Goal: Task Accomplishment & Management: Use online tool/utility

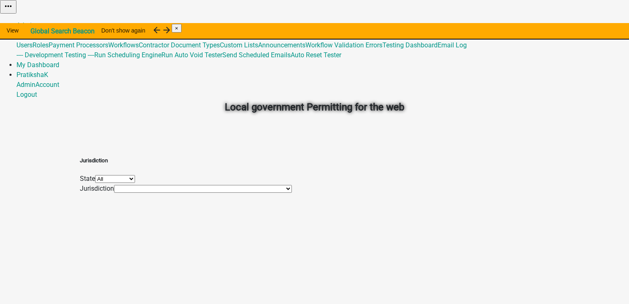
drag, startPoint x: 128, startPoint y: 183, endPoint x: 127, endPoint y: 174, distance: 8.8
click at [127, 183] on div "Jurisdiction State All Alabama Alaska Arkansas Colorado Georgia Hawaii Indiana …" at bounding box center [314, 170] width 469 height 46
click at [35, 21] on link "Admin" at bounding box center [25, 25] width 19 height 8
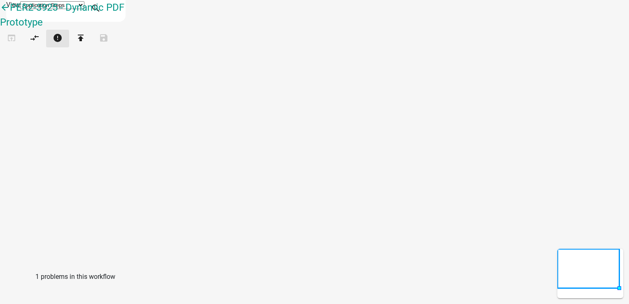
click at [63, 43] on icon "error" at bounding box center [58, 39] width 10 height 12
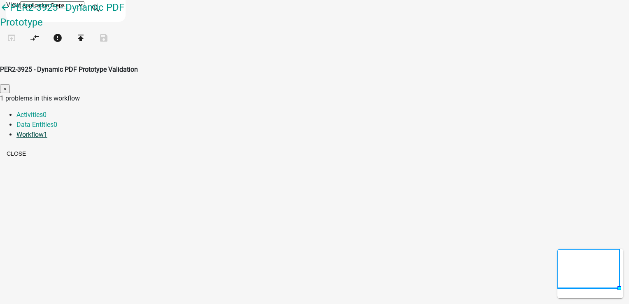
click at [47, 131] on link "Workflow 1" at bounding box center [31, 135] width 31 height 8
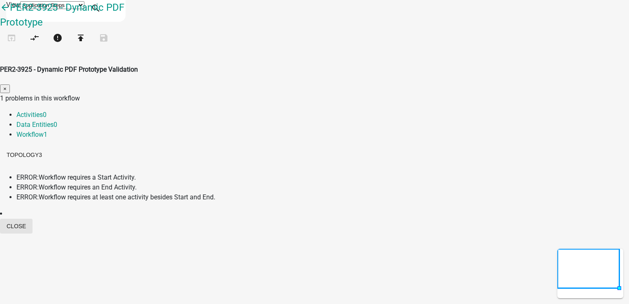
click at [33, 219] on button "Close" at bounding box center [16, 226] width 33 height 15
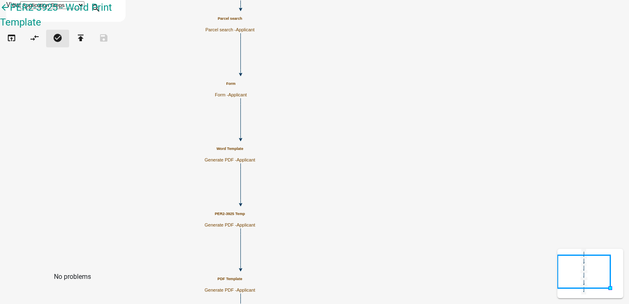
click at [68, 40] on button "check_circle" at bounding box center [57, 39] width 23 height 18
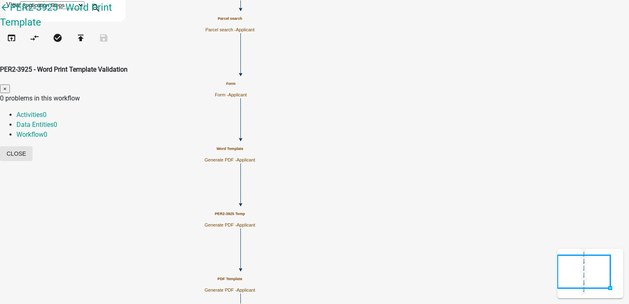
click at [33, 146] on button "Close" at bounding box center [16, 153] width 33 height 15
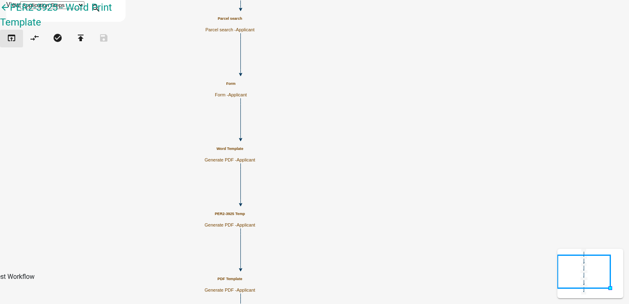
click at [14, 44] on icon "open_in_browser" at bounding box center [12, 39] width 10 height 12
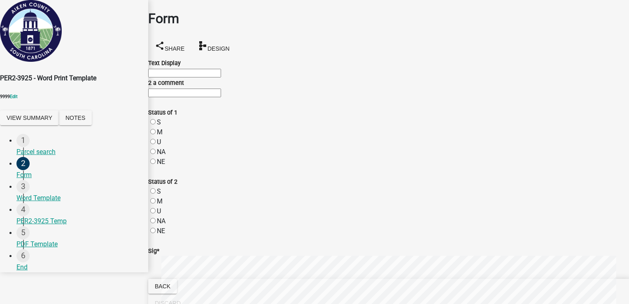
click at [191, 77] on input "Text Display" at bounding box center [184, 73] width 73 height 9
type input "test1"
click at [174, 97] on input "2 a comment" at bounding box center [184, 93] width 73 height 9
click at [176, 97] on input "2 a comment" at bounding box center [184, 93] width 73 height 9
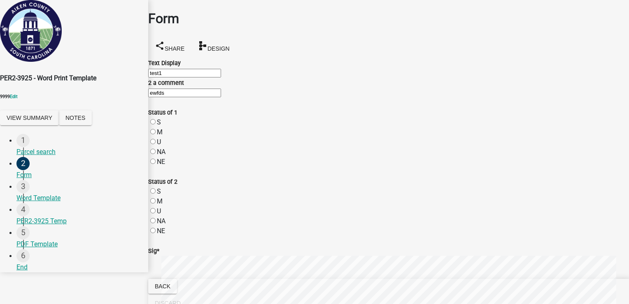
type input "ewfds"
click at [165, 121] on div "S" at bounding box center [388, 122] width 481 height 10
click at [163, 128] on label "M" at bounding box center [160, 132] width 6 height 8
click at [156, 129] on input "M" at bounding box center [152, 131] width 5 height 5
radio input "true"
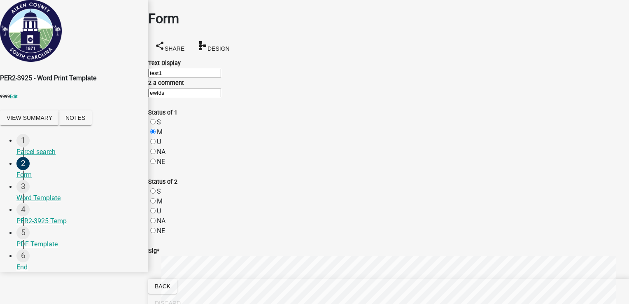
click at [161, 118] on label "S" at bounding box center [159, 122] width 4 height 8
click at [156, 119] on input "S" at bounding box center [152, 121] width 5 height 5
radio input "true"
click at [161, 138] on label "U" at bounding box center [159, 142] width 4 height 8
click at [156, 139] on input "U" at bounding box center [152, 141] width 5 height 5
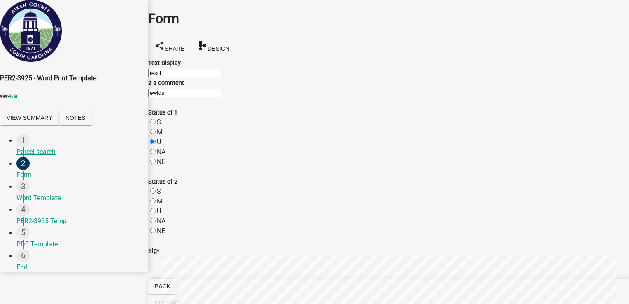
radio input "true"
click at [163, 151] on label "NA" at bounding box center [161, 152] width 9 height 8
click at [156, 151] on input "NA" at bounding box center [152, 151] width 5 height 5
radio input "true"
click at [162, 159] on label "NE" at bounding box center [161, 162] width 8 height 8
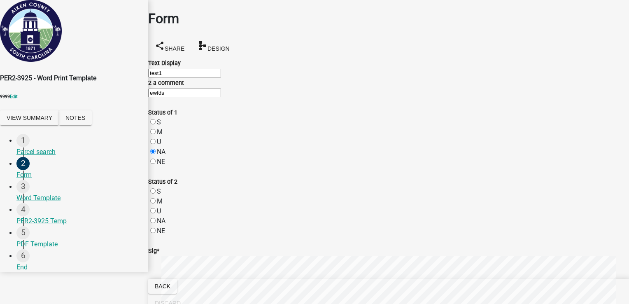
click at [156, 159] on input "NE" at bounding box center [152, 161] width 5 height 5
radio input "true"
click at [160, 187] on label "S" at bounding box center [159, 191] width 4 height 8
click at [156, 188] on input "S" at bounding box center [152, 190] width 5 height 5
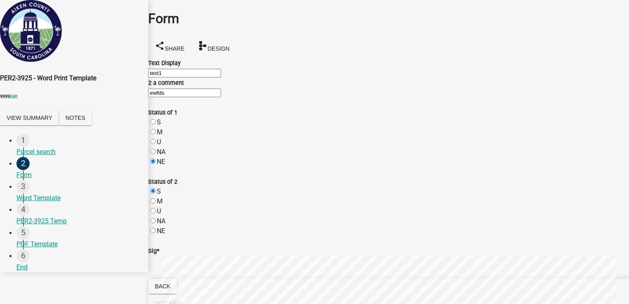
radio input "true"
click at [161, 197] on label "M" at bounding box center [160, 201] width 6 height 8
click at [156, 198] on input "M" at bounding box center [152, 200] width 5 height 5
radio input "true"
click at [161, 207] on label "U" at bounding box center [159, 211] width 4 height 8
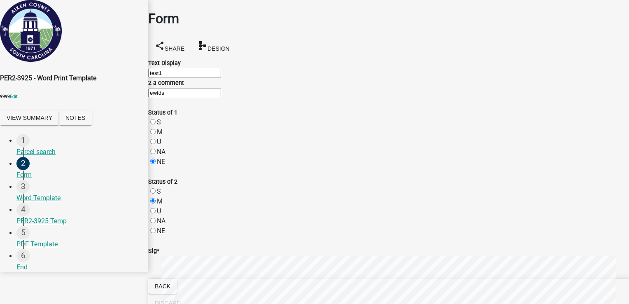
click at [156, 208] on input "U" at bounding box center [152, 210] width 5 height 5
radio input "true"
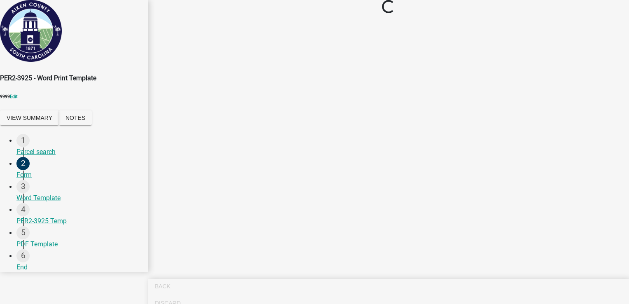
scroll to position [0, 0]
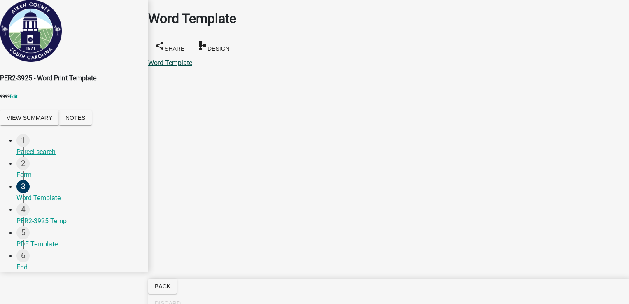
click at [192, 59] on link "Word Template" at bounding box center [170, 63] width 44 height 8
click at [37, 226] on div "PER2-3925 Temp" at bounding box center [78, 221] width 125 height 10
click at [184, 59] on link "PER2-3925 Temp" at bounding box center [173, 63] width 50 height 8
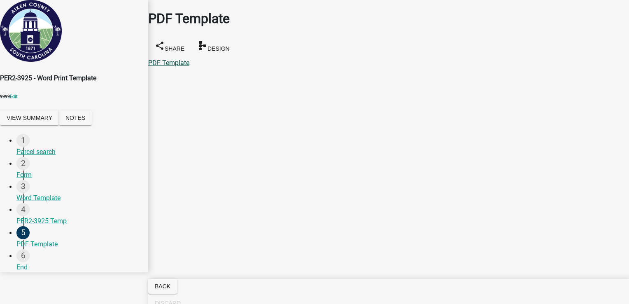
click at [189, 59] on link "PDF Template" at bounding box center [168, 63] width 41 height 8
click at [30, 272] on div "End" at bounding box center [78, 267] width 125 height 10
click at [56, 154] on div "Parcel search" at bounding box center [78, 152] width 125 height 10
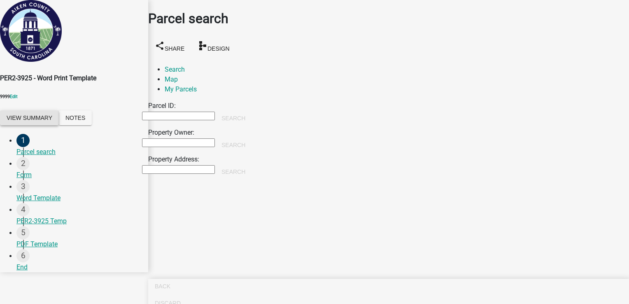
click at [35, 125] on button "View Summary" at bounding box center [29, 117] width 59 height 15
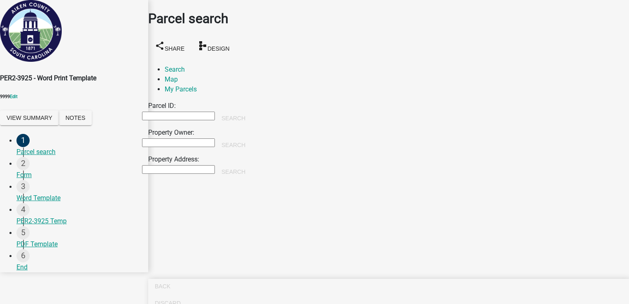
drag, startPoint x: 227, startPoint y: 72, endPoint x: 235, endPoint y: 68, distance: 9.6
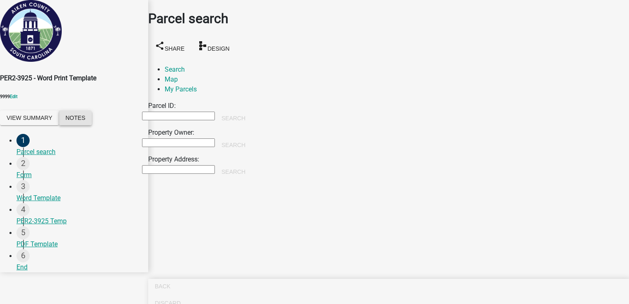
click at [92, 124] on button "Notes" at bounding box center [75, 117] width 33 height 15
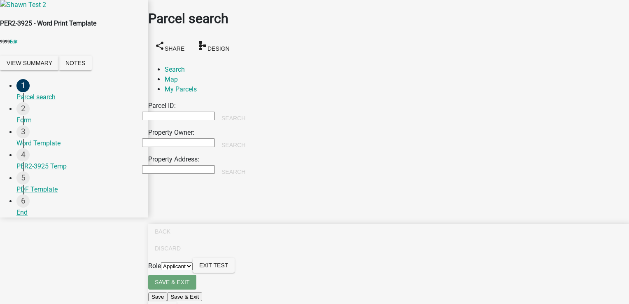
click at [228, 268] on span "Exit Test" at bounding box center [213, 265] width 29 height 7
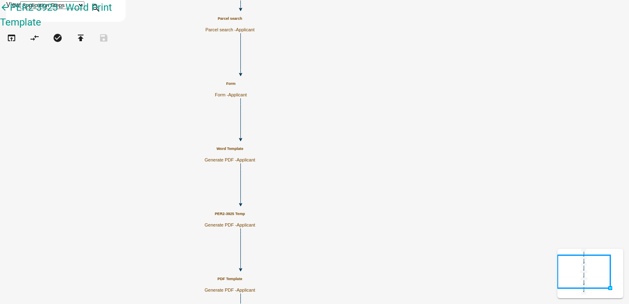
click at [255, 151] on h5 "Word Template" at bounding box center [230, 149] width 51 height 5
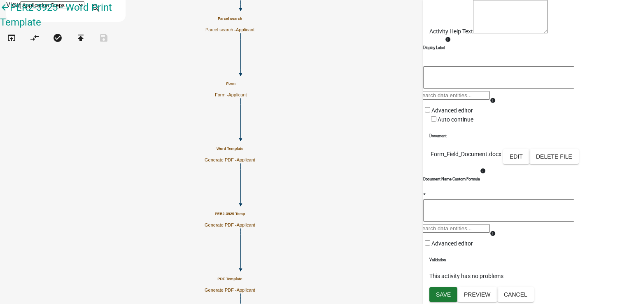
scroll to position [124, 0]
click at [530, 156] on button "Edit" at bounding box center [516, 156] width 26 height 15
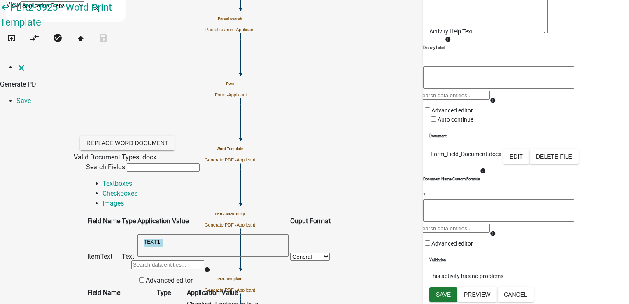
click at [262, 234] on textarea "TEXT1" at bounding box center [213, 245] width 151 height 22
click at [138, 189] on link "Checkboxes" at bounding box center [120, 193] width 35 height 8
click at [124, 199] on link "Images" at bounding box center [113, 203] width 21 height 8
click at [138, 189] on link "Checkboxes" at bounding box center [120, 193] width 35 height 8
click at [104, 180] on link "Textboxes" at bounding box center [118, 184] width 30 height 8
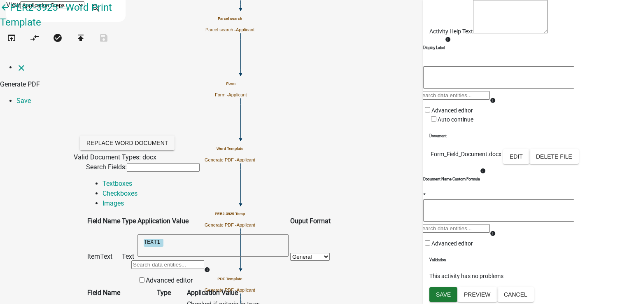
click at [245, 234] on textarea "TEXT1" at bounding box center [213, 245] width 151 height 22
click at [204, 259] on div at bounding box center [167, 267] width 73 height 16
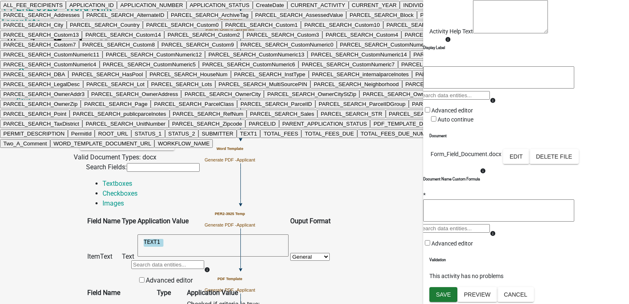
click at [349, 9] on button "CURRENT_YEAR" at bounding box center [374, 5] width 51 height 9
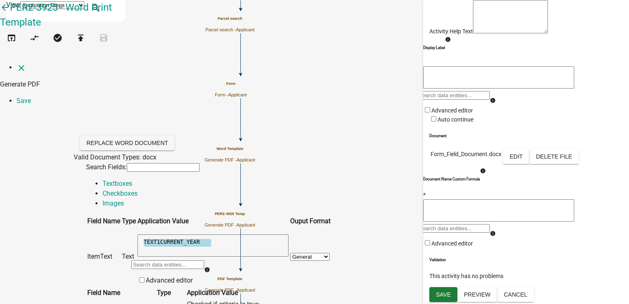
scroll to position [0, 0]
click at [227, 234] on textarea "TEXT1CURRENT_YEAR" at bounding box center [213, 245] width 151 height 22
type textarea "TEXT1 CURRENT_YEAR"
click at [31, 97] on link "Save" at bounding box center [23, 101] width 14 height 8
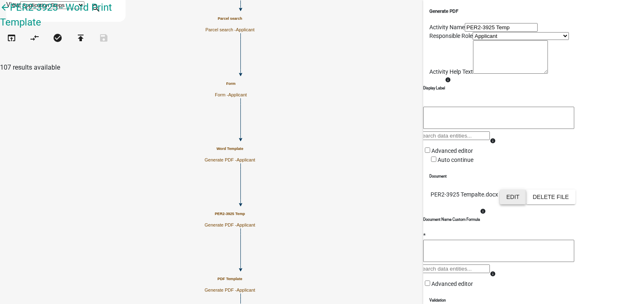
click at [526, 204] on button "Edit" at bounding box center [513, 196] width 26 height 15
select select "5"
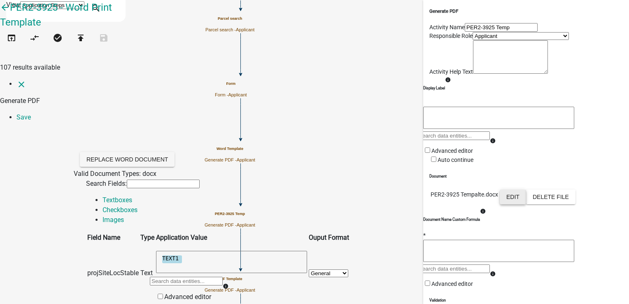
scroll to position [82, 0]
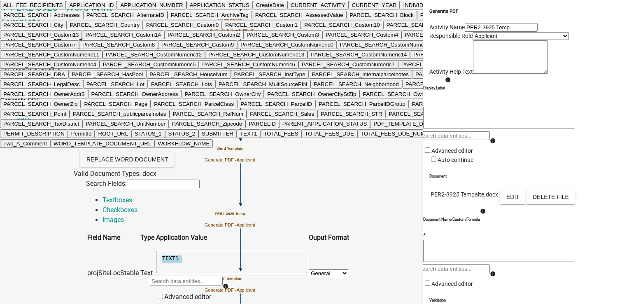
scroll to position [206, 0]
click at [352, 8] on ngb-highlight "CURRENT_YEAR" at bounding box center [374, 5] width 45 height 6
type textarea "CURRENT_YEAR"
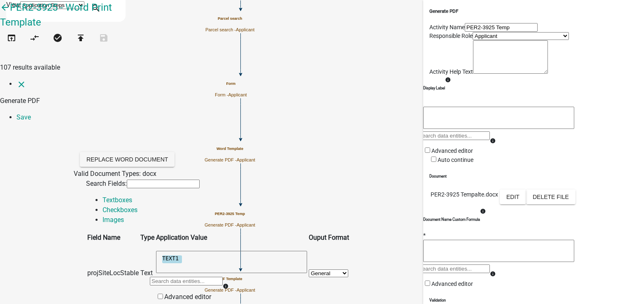
scroll to position [82, 0]
drag, startPoint x: 278, startPoint y: 235, endPoint x: 224, endPoint y: 233, distance: 54.8
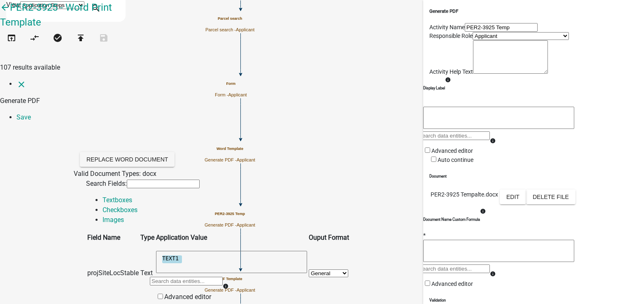
paste textarea "CURRENT_YEAR"
type textarea "CURRENT_YEAR"
paste textarea "CURRENT_YEAR"
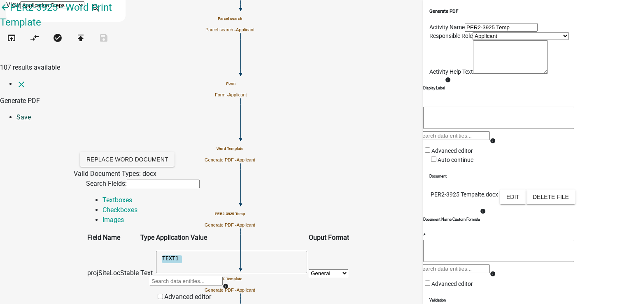
type textarea "CURRENT_YEAR"
click at [31, 113] on link "Save" at bounding box center [23, 117] width 14 height 8
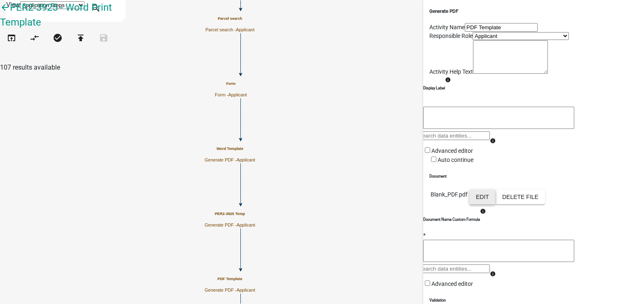
click at [496, 204] on button "Edit" at bounding box center [482, 196] width 26 height 15
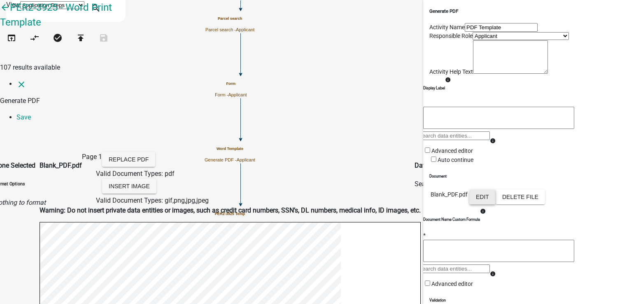
scroll to position [247, 0]
select select
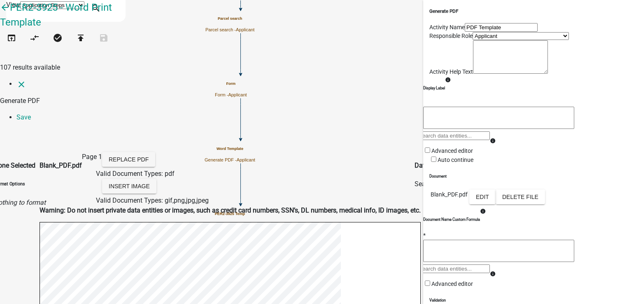
select select
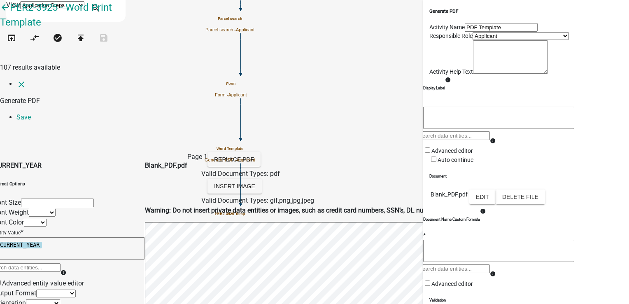
scroll to position [0, 0]
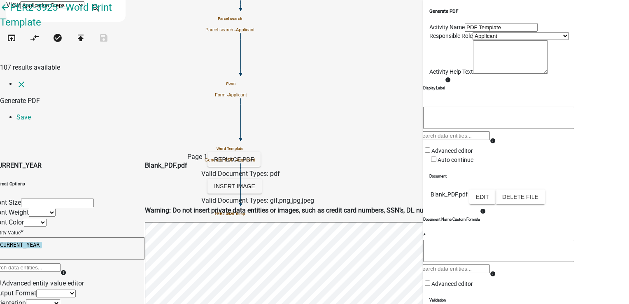
select select
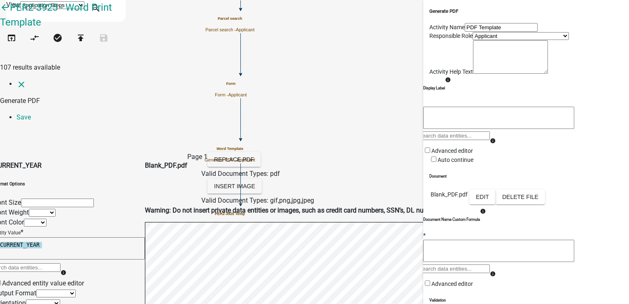
select select
click at [31, 113] on link "Save" at bounding box center [23, 117] width 14 height 8
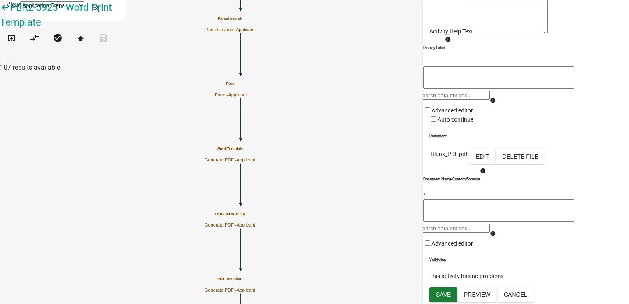
scroll to position [146, 0]
click at [443, 292] on span "Save" at bounding box center [443, 294] width 15 height 7
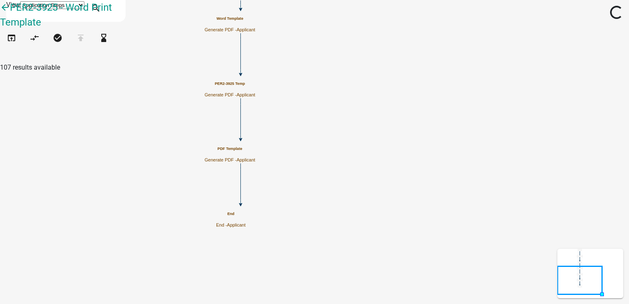
click at [255, 92] on p "Generate PDF - Applicant" at bounding box center [230, 94] width 51 height 5
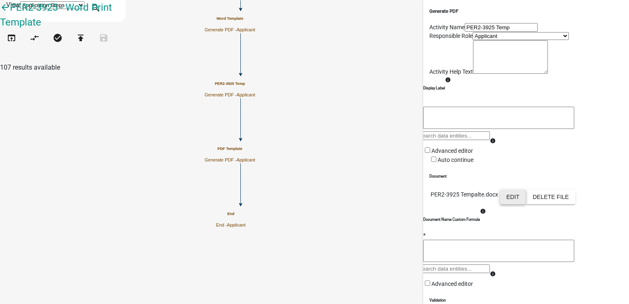
click at [526, 204] on button "Edit" at bounding box center [513, 196] width 26 height 15
select select "5"
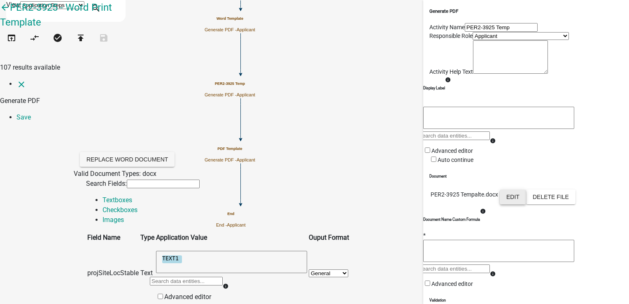
scroll to position [535, 0]
click at [31, 113] on link "Save" at bounding box center [23, 117] width 14 height 8
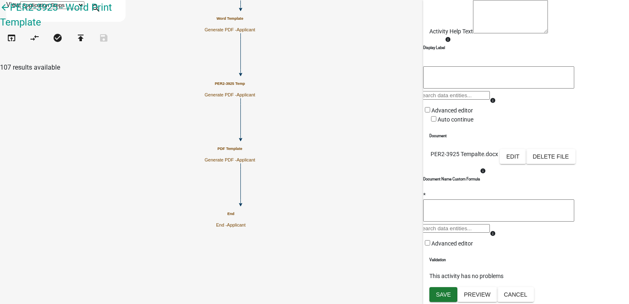
scroll to position [146, 0]
click at [447, 294] on span "Save" at bounding box center [443, 294] width 15 height 7
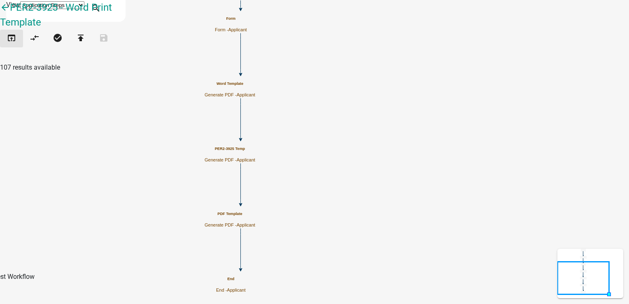
click at [15, 44] on icon "open_in_browser" at bounding box center [12, 39] width 10 height 12
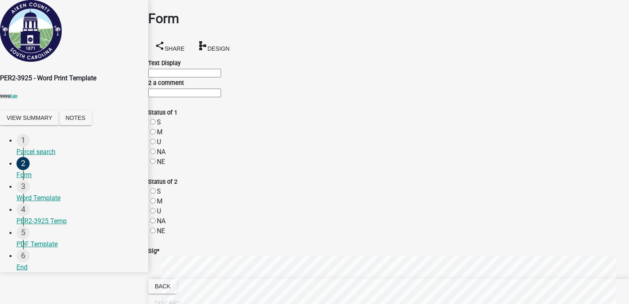
click at [201, 77] on input "Text Display" at bounding box center [184, 73] width 73 height 9
type input "test1"
type input "ewfds1"
click at [161, 118] on label "S" at bounding box center [159, 122] width 4 height 8
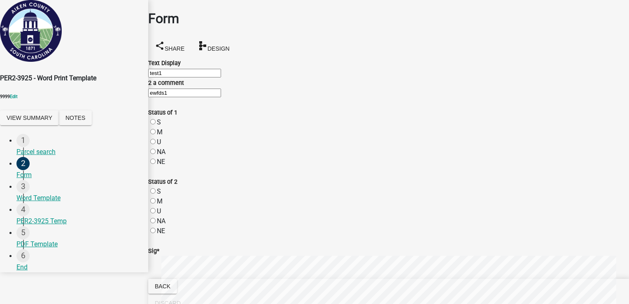
click at [156, 119] on input "S" at bounding box center [152, 121] width 5 height 5
radio input "true"
click at [163, 197] on label "M" at bounding box center [160, 201] width 6 height 8
click at [156, 198] on input "M" at bounding box center [152, 200] width 5 height 5
radio input "true"
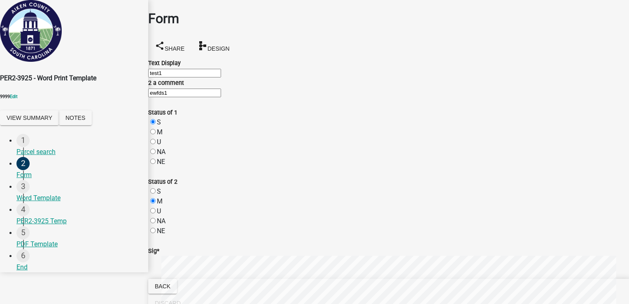
scroll to position [288, 0]
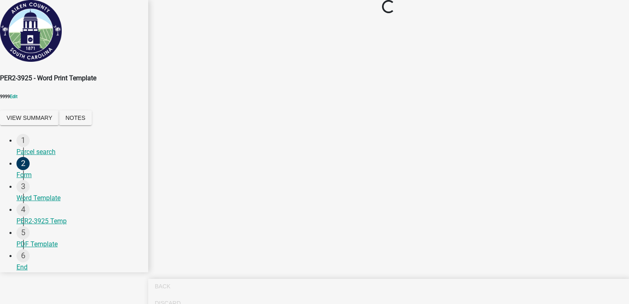
scroll to position [0, 0]
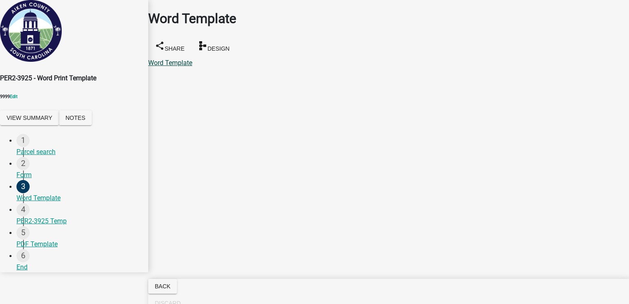
click at [173, 59] on link "Word Template" at bounding box center [170, 63] width 44 height 8
click at [198, 59] on link "PER2-3925 Temp" at bounding box center [173, 63] width 50 height 8
click at [189, 59] on link "PDF Template" at bounding box center [168, 63] width 41 height 8
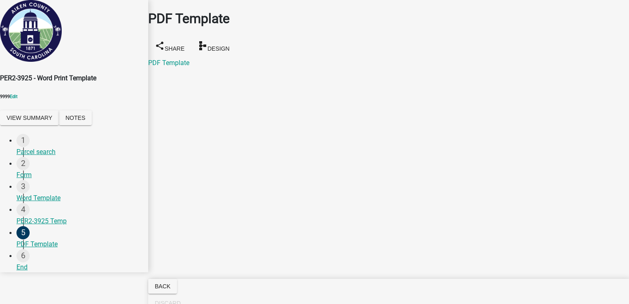
select select "eeaf323d-3f14-4767-83da-d3f35b512d77"
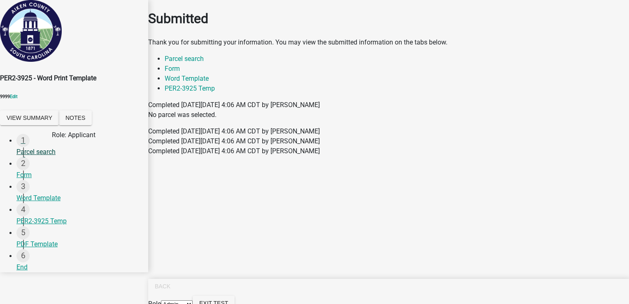
click at [44, 154] on div "Parcel search" at bounding box center [78, 152] width 125 height 10
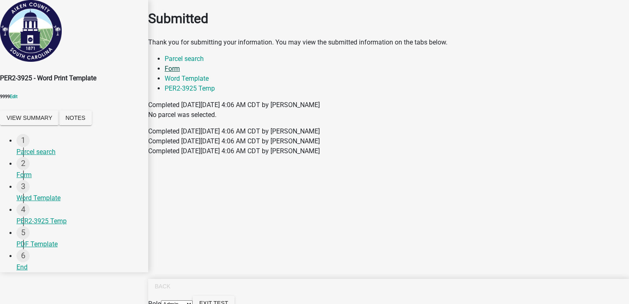
click at [180, 72] on link "Form" at bounding box center [172, 69] width 15 height 8
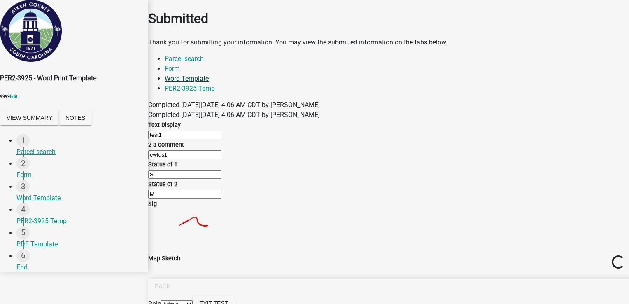
click at [209, 76] on link "Word Template" at bounding box center [187, 79] width 44 height 8
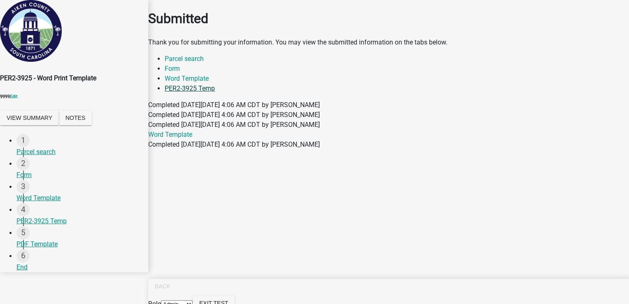
click at [215, 84] on link "PER2-3925 Temp" at bounding box center [190, 88] width 50 height 8
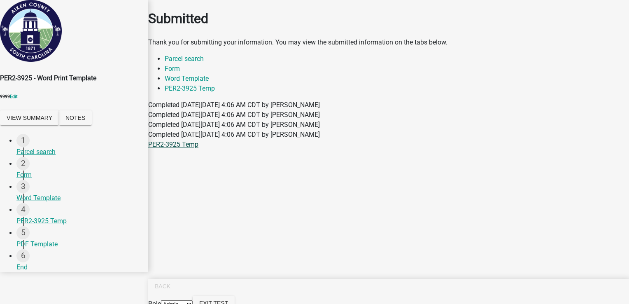
click at [186, 140] on link "PER2-3925 Temp" at bounding box center [173, 144] width 50 height 8
